Goal: Go to known website: Go to known website

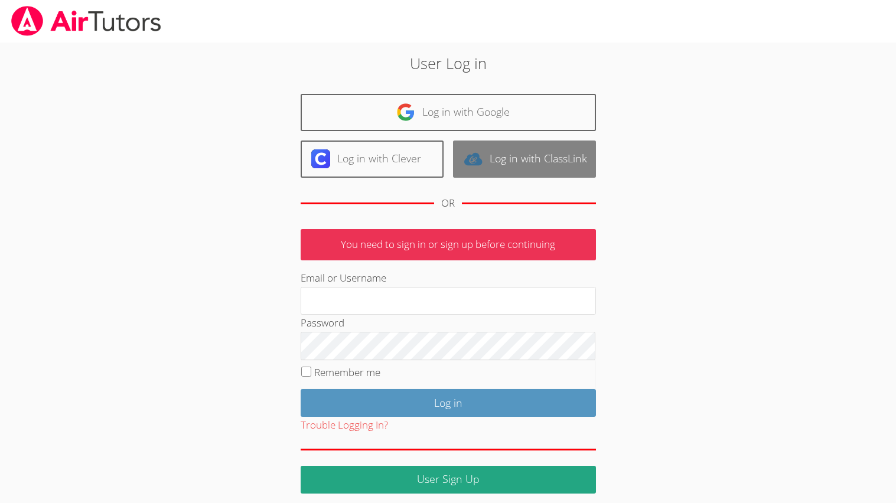
click at [497, 156] on link "Log in with ClassLink" at bounding box center [524, 159] width 143 height 37
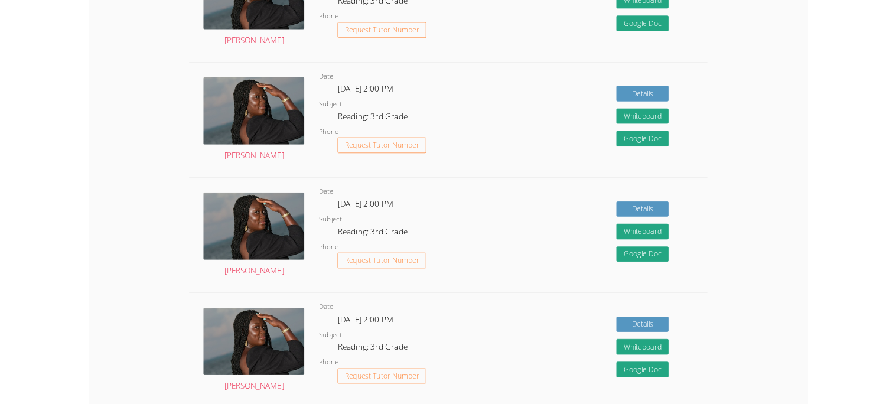
scroll to position [601, 0]
